Goal: Task Accomplishment & Management: Use online tool/utility

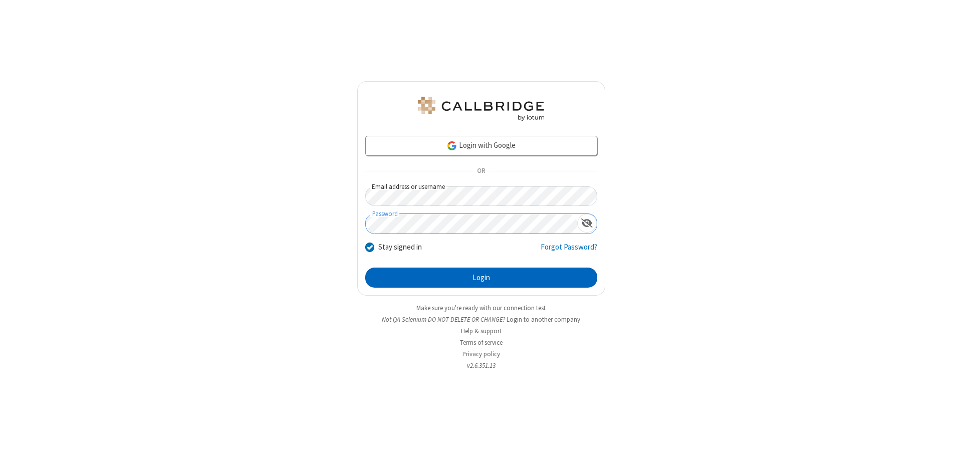
click at [481, 277] on button "Login" at bounding box center [481, 277] width 232 height 20
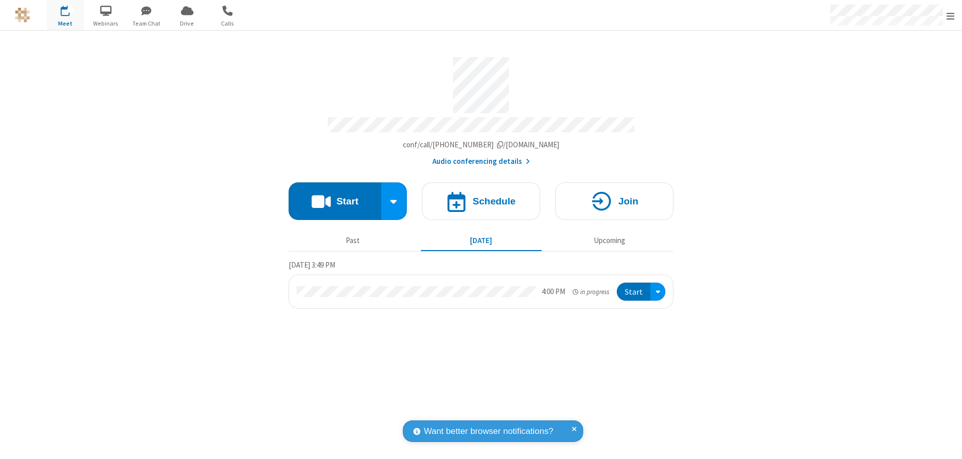
click at [950, 16] on span "Open menu" at bounding box center [950, 16] width 8 height 10
click at [187, 23] on span "Drive" at bounding box center [187, 23] width 38 height 9
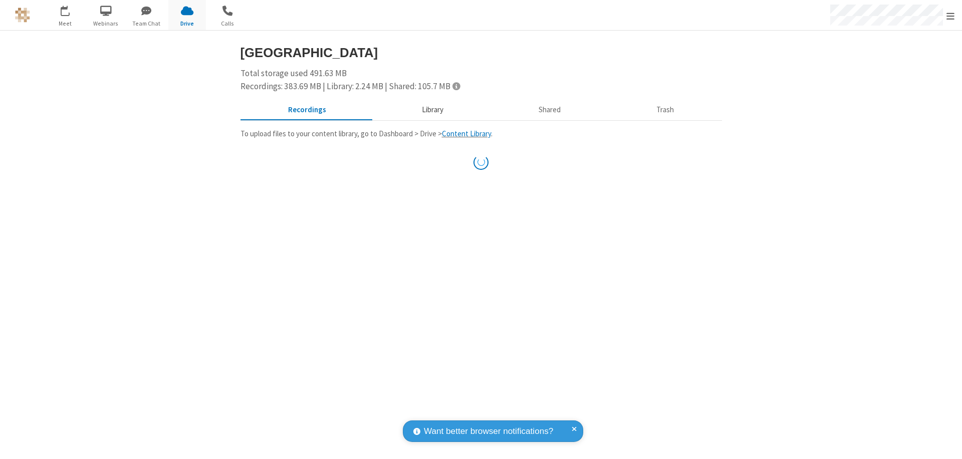
click at [427, 110] on button "Library" at bounding box center [432, 110] width 117 height 19
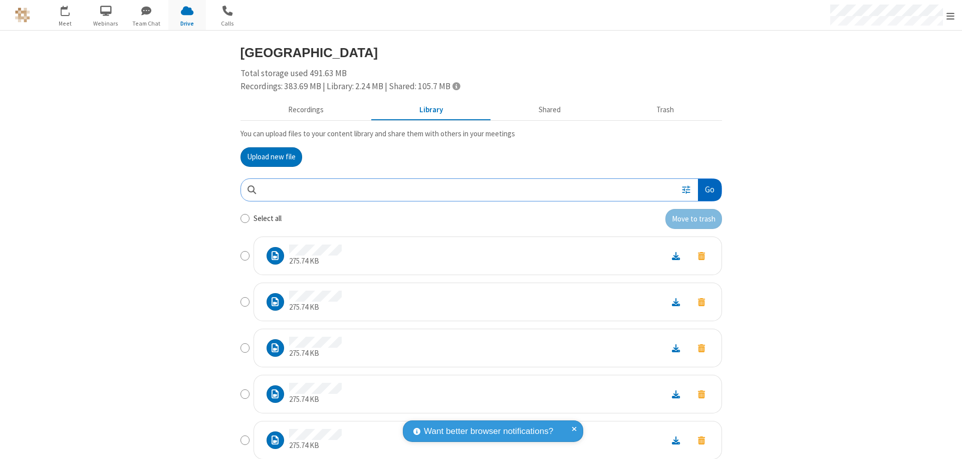
click at [705, 189] on button "Go" at bounding box center [709, 190] width 23 height 23
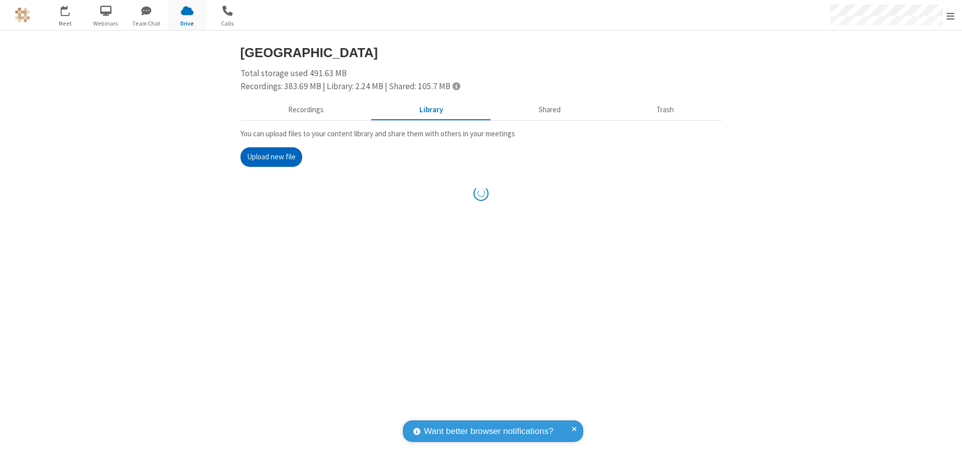
click at [271, 157] on button "Upload new file" at bounding box center [271, 157] width 62 height 20
